Goal: Task Accomplishment & Management: Manage account settings

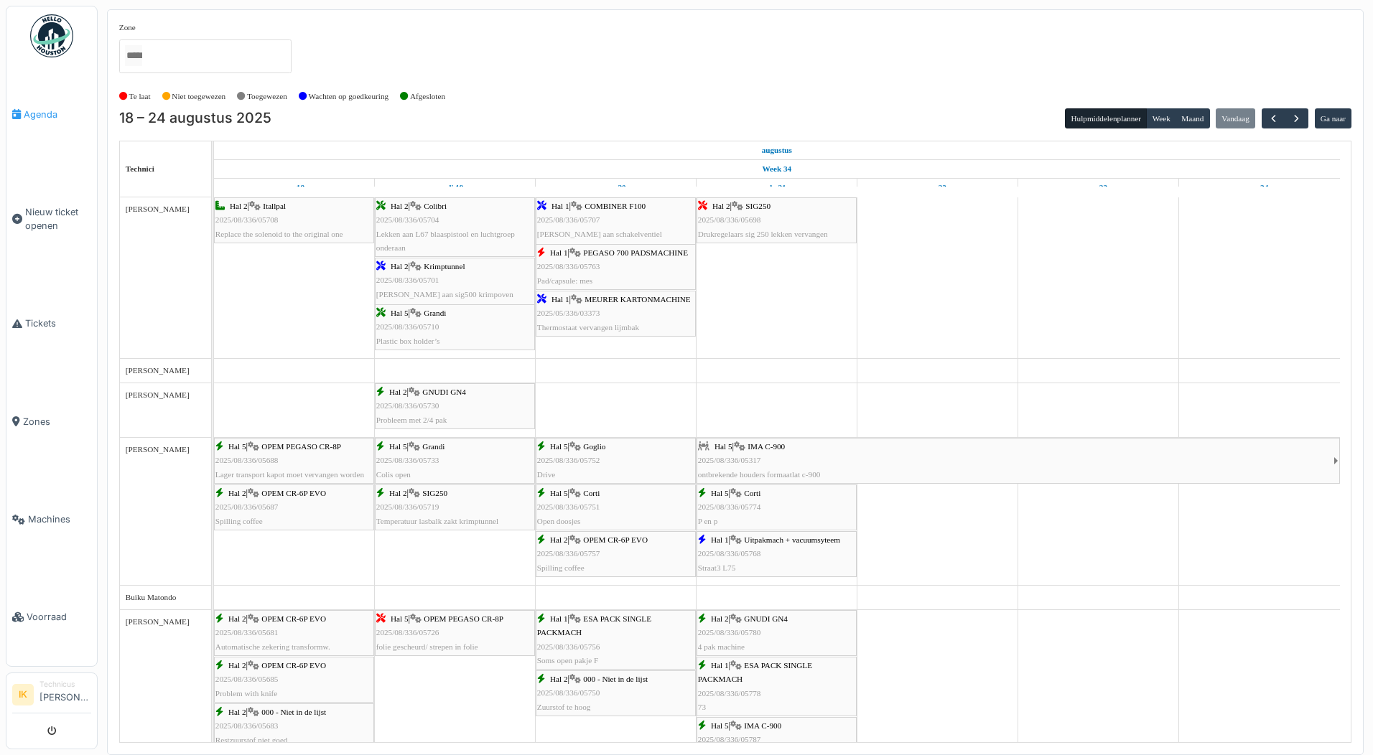
click at [38, 111] on span "Agenda" at bounding box center [57, 115] width 67 height 14
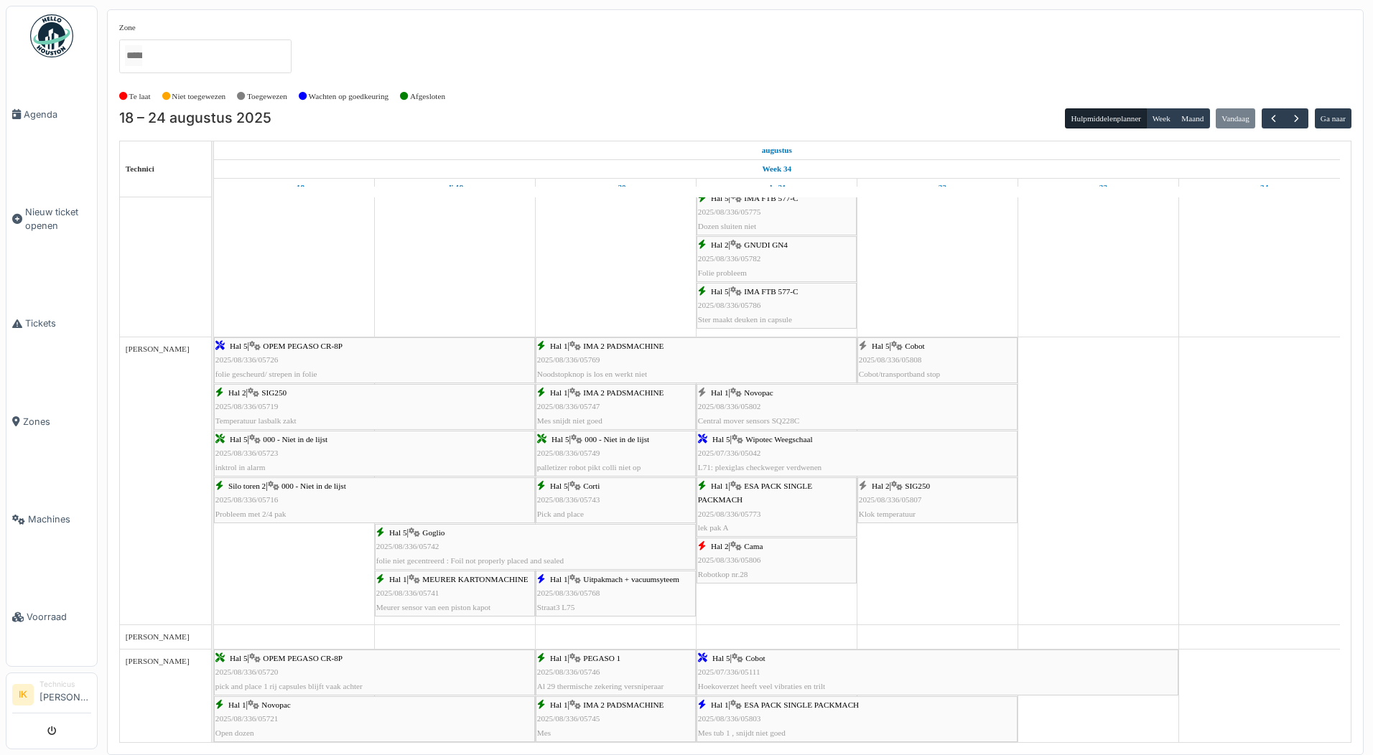
click at [737, 401] on div "Hal 1 | Novopac 2025/08/336/05802 Central mover sensors SQ228C" at bounding box center [857, 407] width 318 height 42
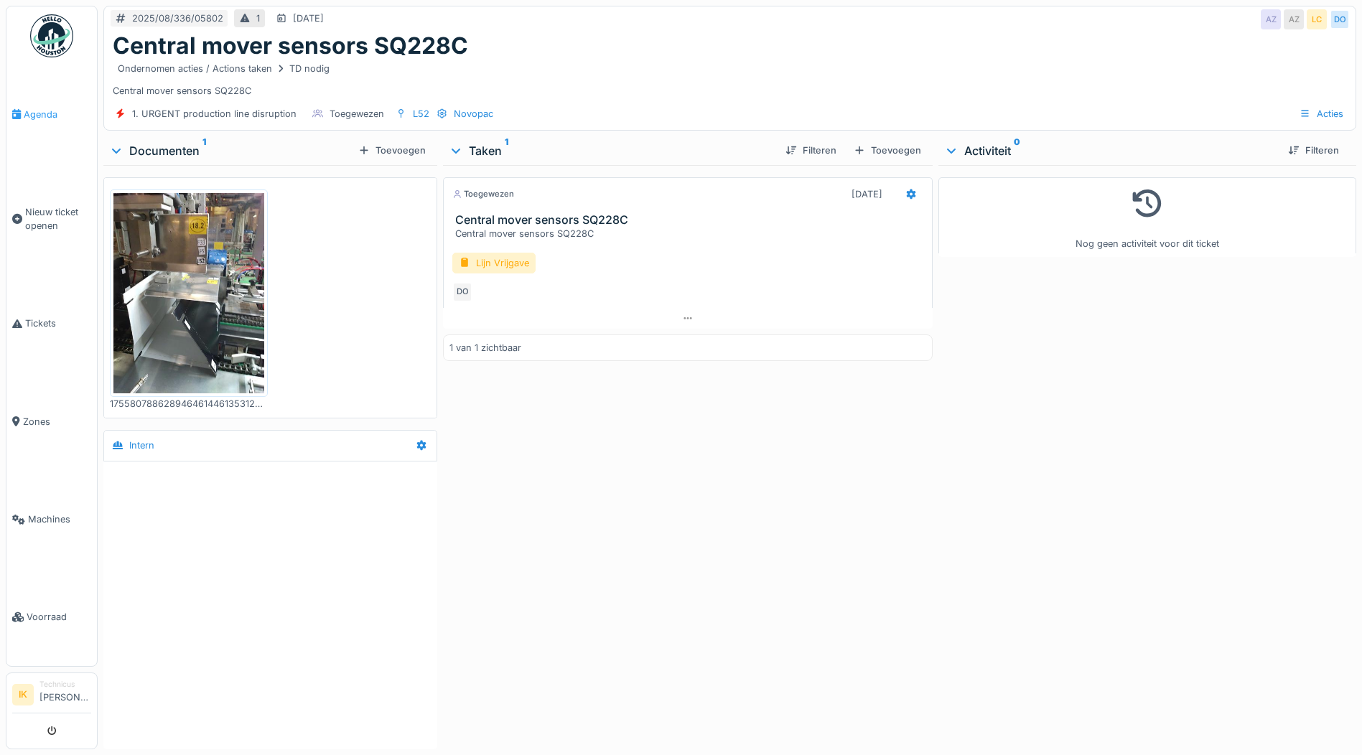
click at [33, 119] on span "Agenda" at bounding box center [57, 115] width 67 height 14
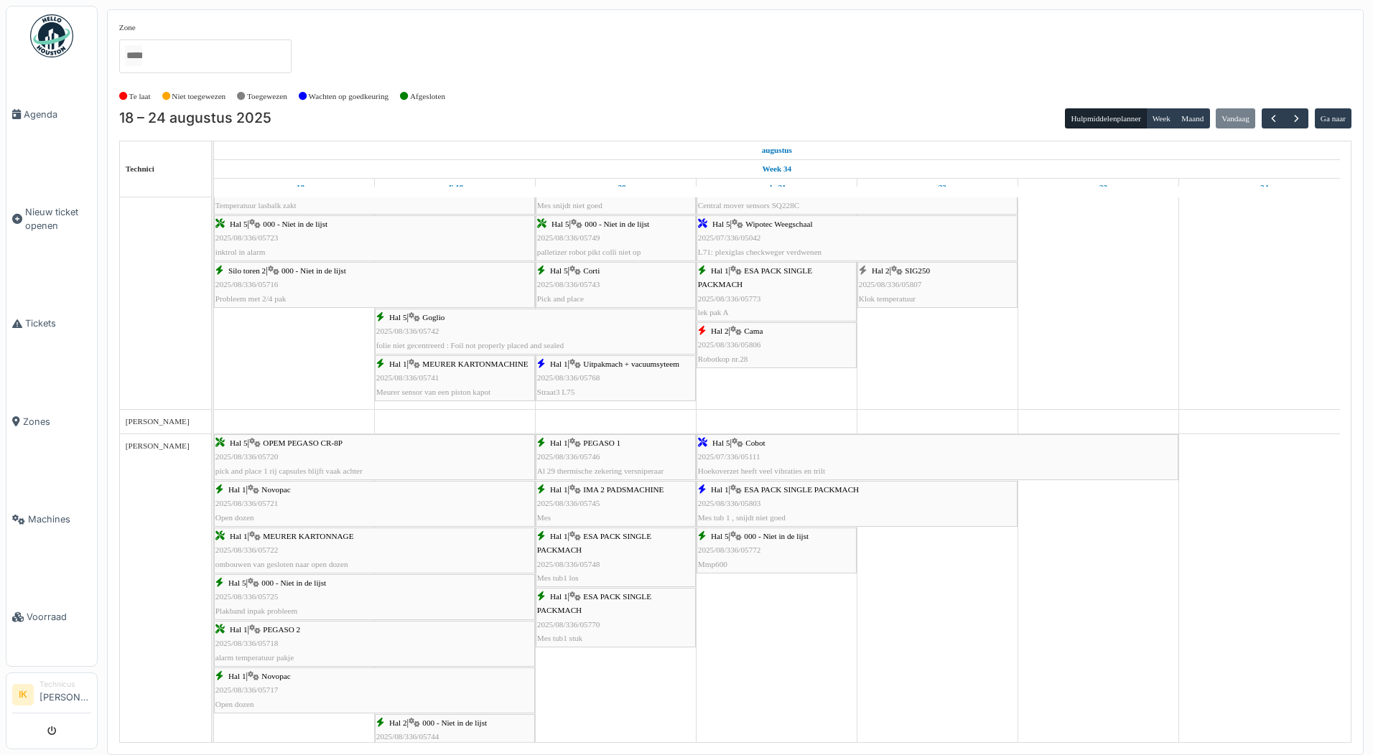
scroll to position [861, 0]
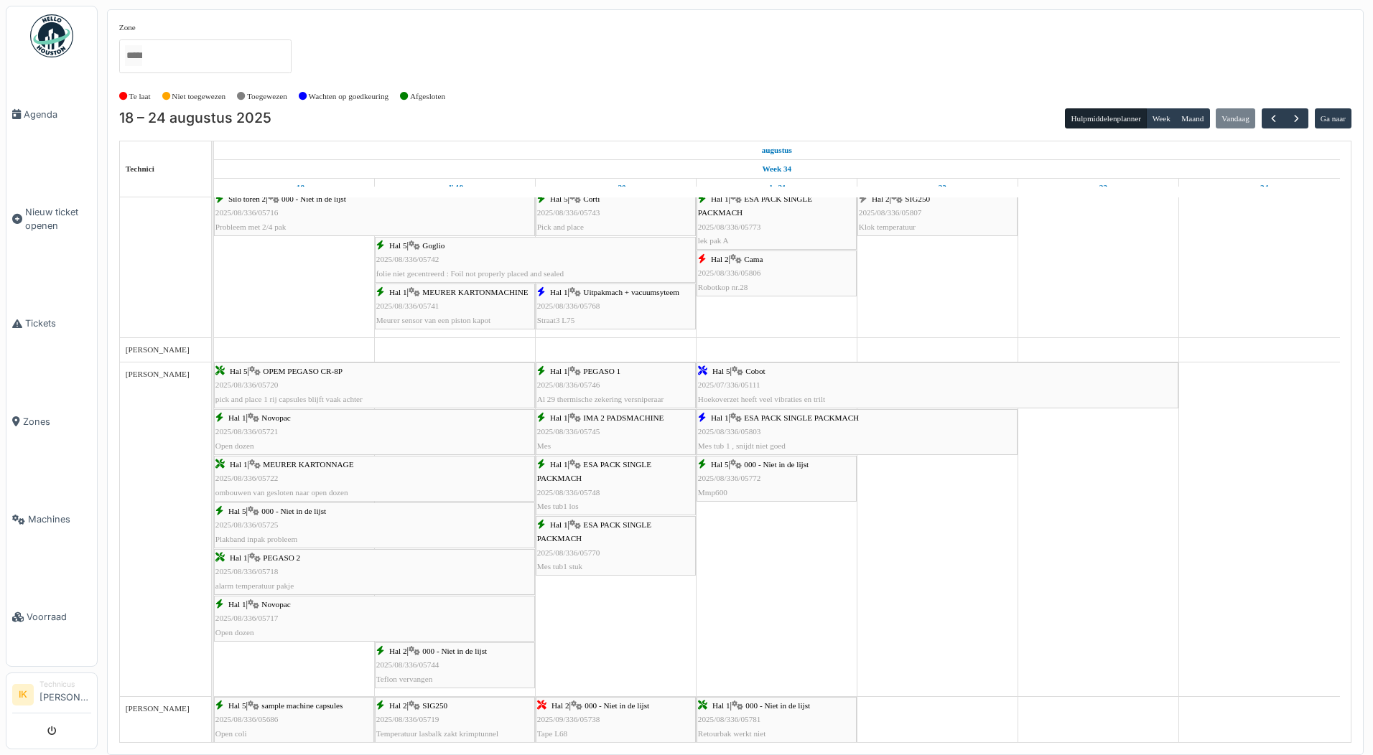
click at [775, 385] on div "Hal 5 | Cobot 2025/07/336/05111 Hoekoverzet heeft veel vibraties en trilt" at bounding box center [937, 386] width 479 height 42
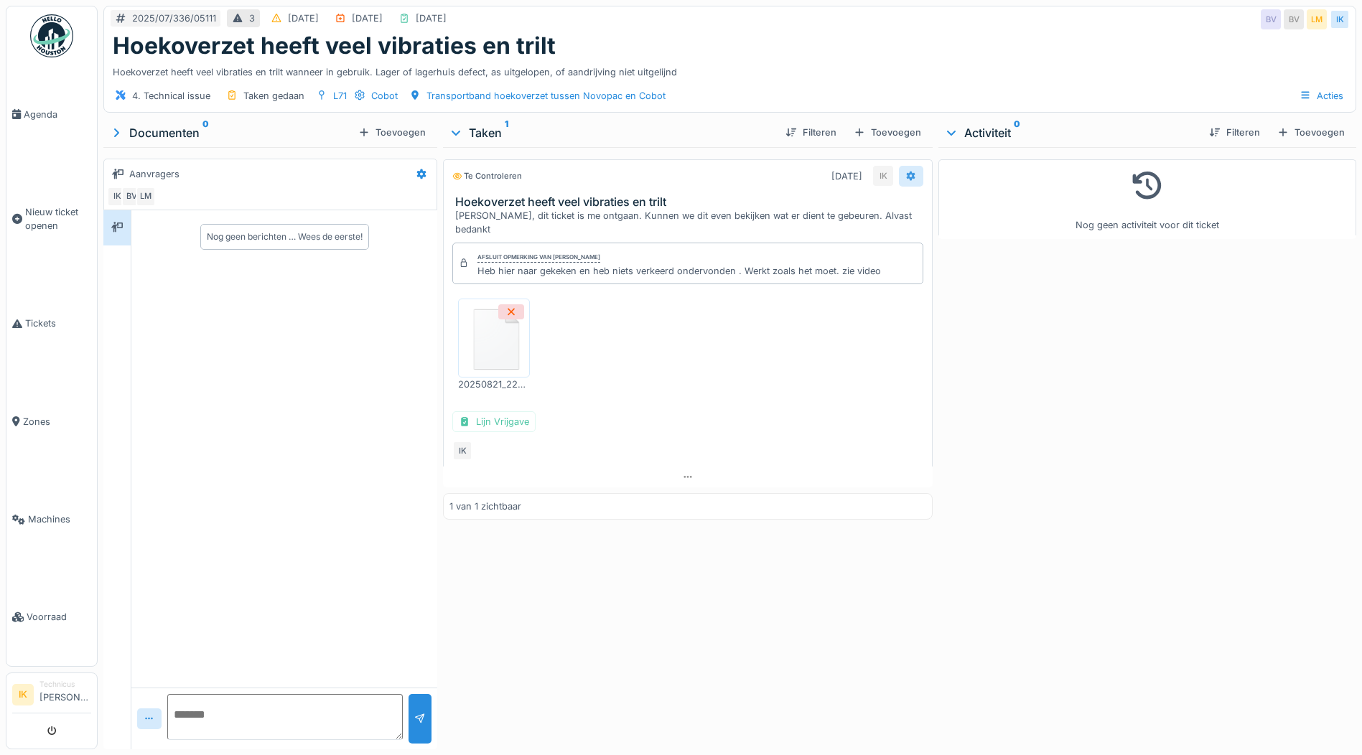
click at [907, 177] on icon at bounding box center [911, 176] width 9 height 10
click at [750, 182] on div "Te controleren 23-8-2025 IK" at bounding box center [687, 176] width 471 height 21
click at [841, 177] on div "23-8-2025" at bounding box center [846, 176] width 31 height 14
click at [307, 20] on div "31-7-2025" at bounding box center [303, 18] width 31 height 14
click at [304, 14] on div "31-7-2025" at bounding box center [303, 18] width 31 height 14
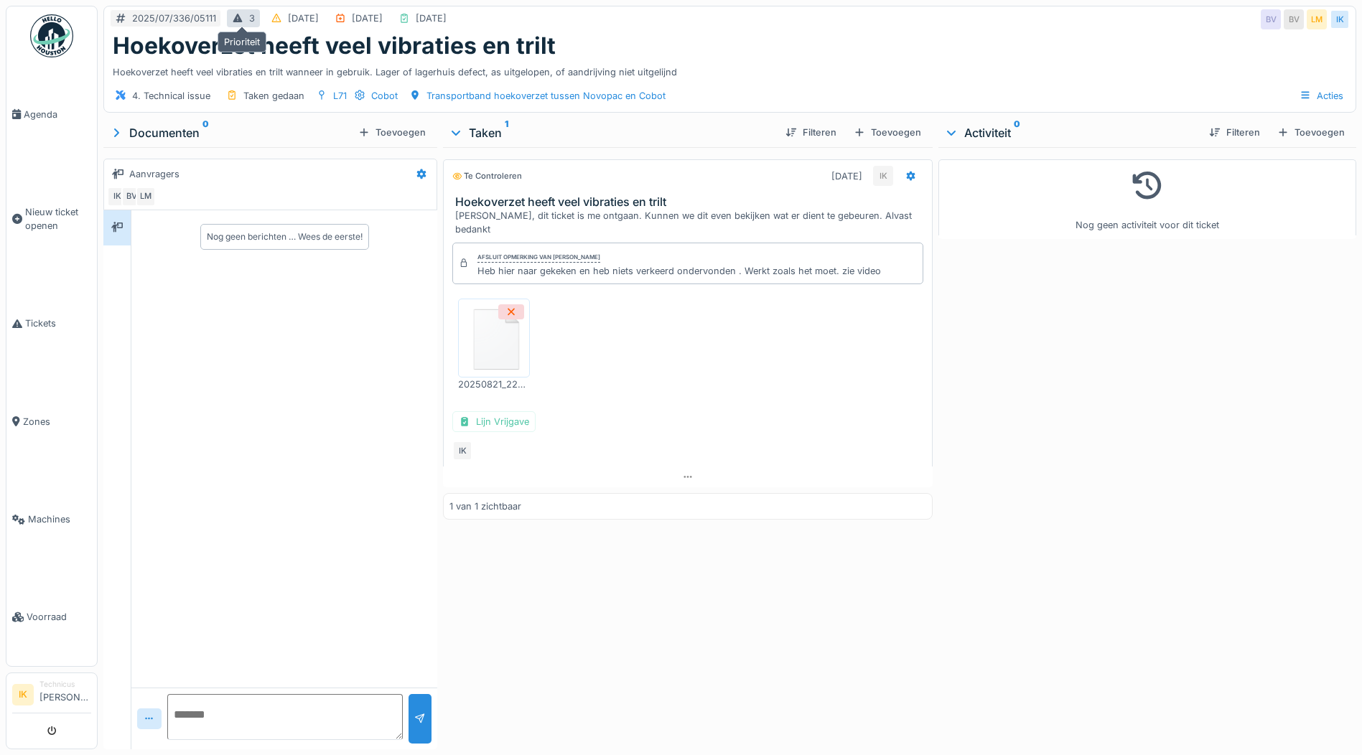
click at [243, 18] on div "3" at bounding box center [243, 18] width 33 height 18
click at [301, 17] on div "31-7-2025" at bounding box center [303, 18] width 31 height 14
click at [38, 111] on span "Agenda" at bounding box center [57, 115] width 67 height 14
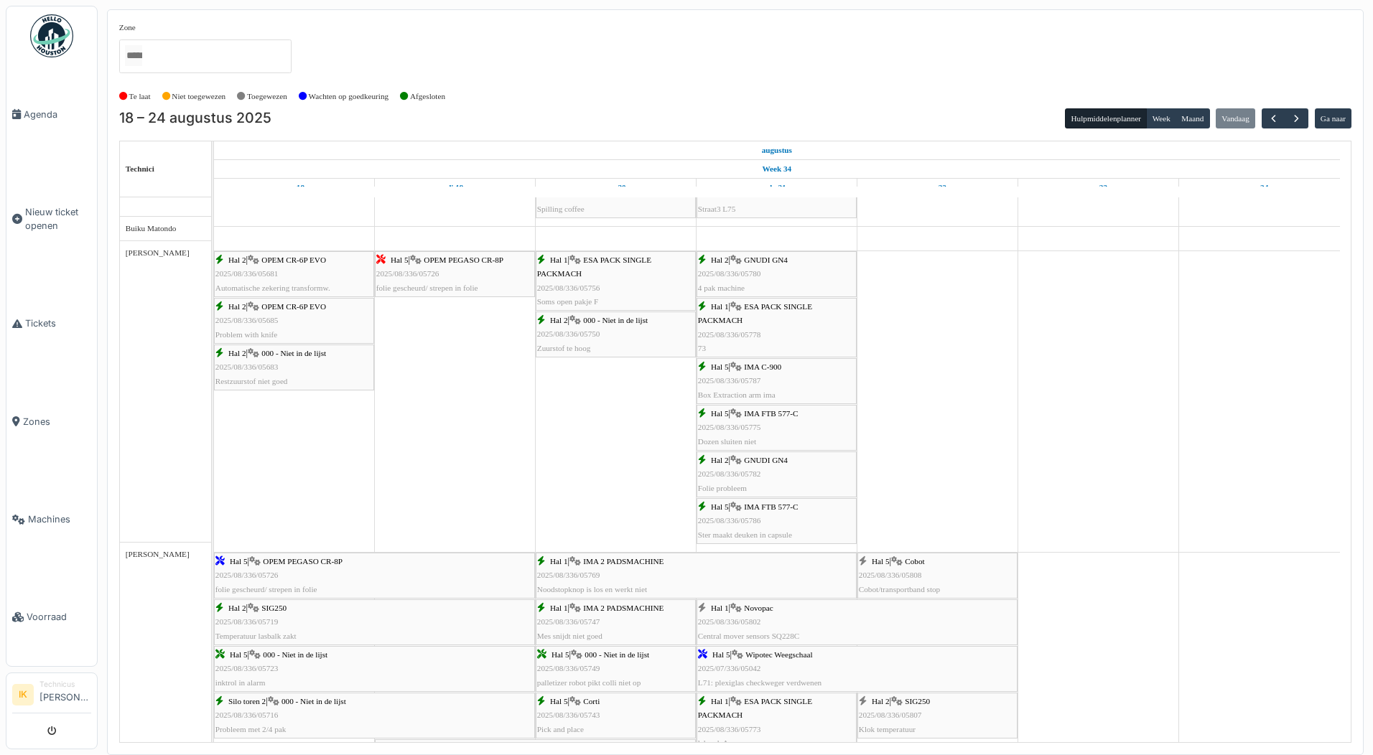
scroll to position [359, 0]
click at [50, 32] on img at bounding box center [51, 35] width 43 height 43
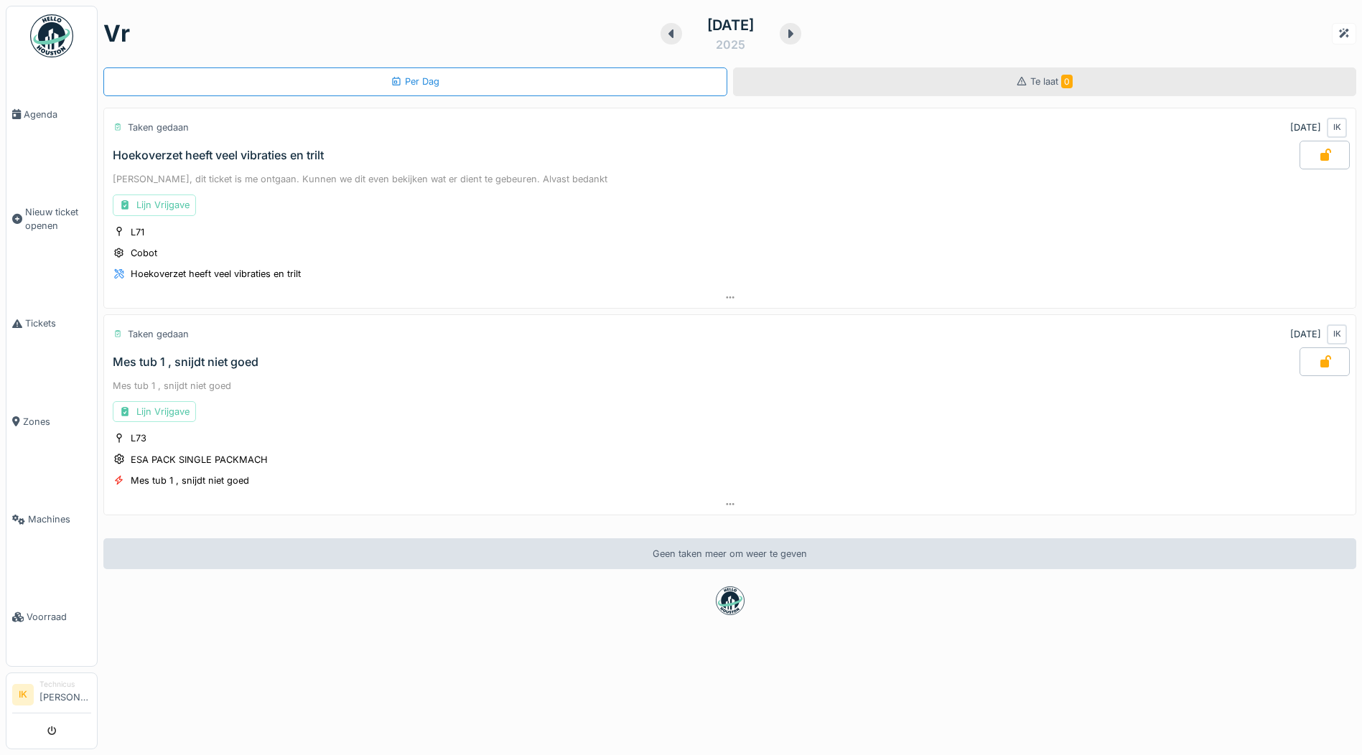
click at [1061, 81] on span "0" at bounding box center [1066, 82] width 11 height 14
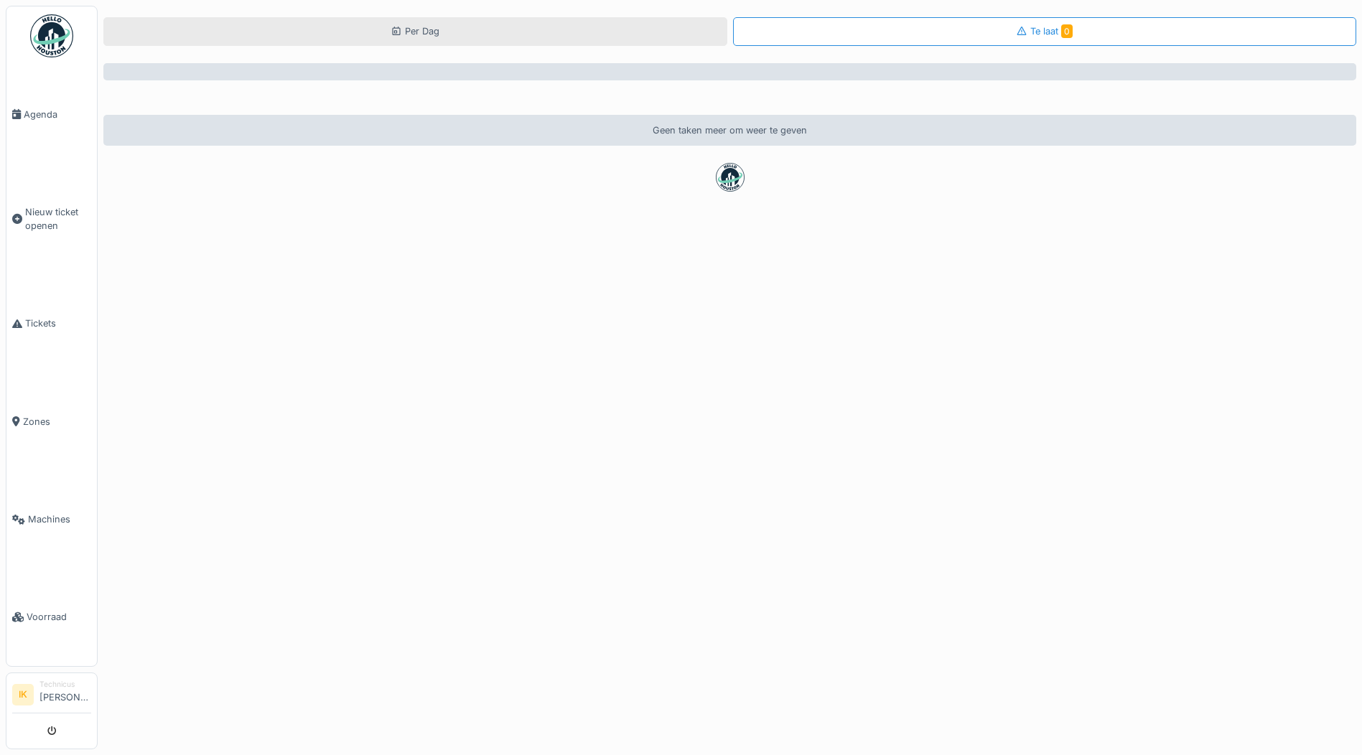
click at [533, 29] on div "Per Dag" at bounding box center [415, 31] width 624 height 29
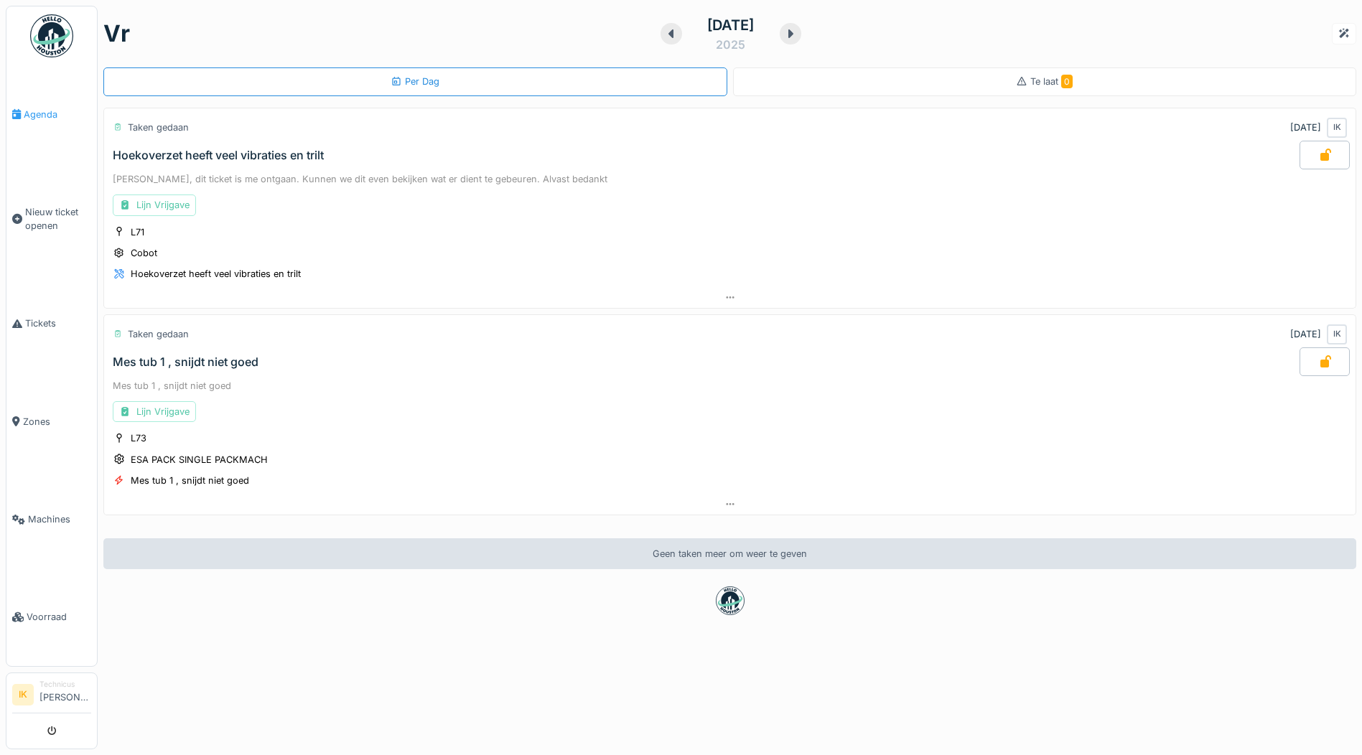
click at [34, 111] on span "Agenda" at bounding box center [57, 115] width 67 height 14
